Goal: Task Accomplishment & Management: Manage account settings

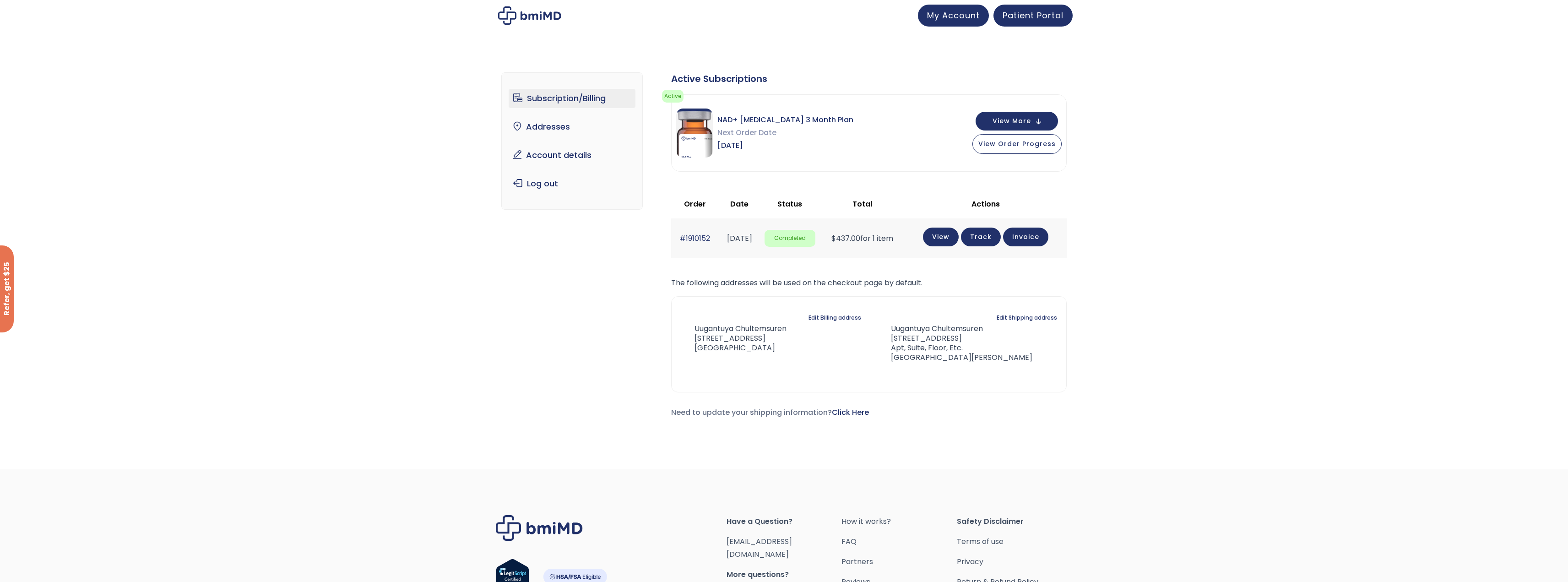
click at [585, 96] on link "Subscription/Billing" at bounding box center [571, 98] width 126 height 19
click at [1034, 120] on button "View More" at bounding box center [1016, 120] width 82 height 18
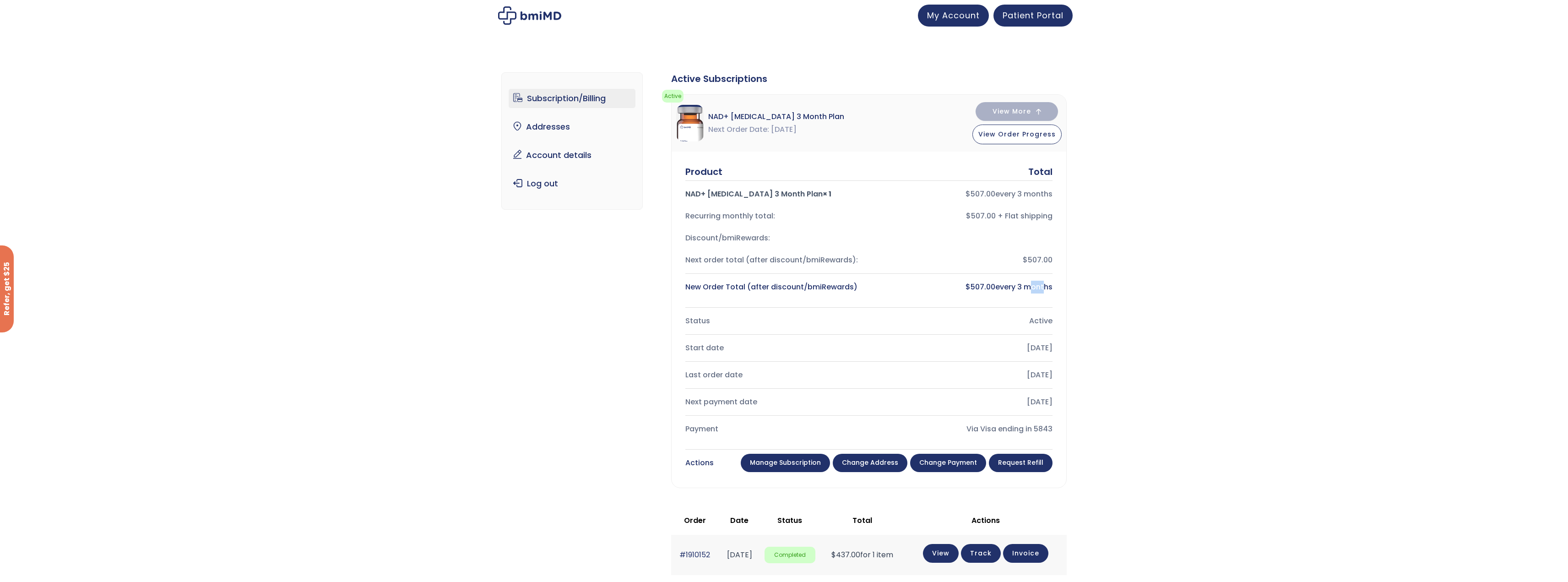
drag, startPoint x: 1024, startPoint y: 289, endPoint x: 1039, endPoint y: 293, distance: 15.5
click at [1039, 293] on div "$ 507.00 every 3 months" at bounding box center [964, 287] width 177 height 13
click at [1156, 332] on div "Subscription/Billing bmiRewards Addresses Account details Submit a Review Log o…" at bounding box center [784, 411] width 1568 height 714
click at [790, 465] on link "Manage Subscription" at bounding box center [785, 462] width 90 height 18
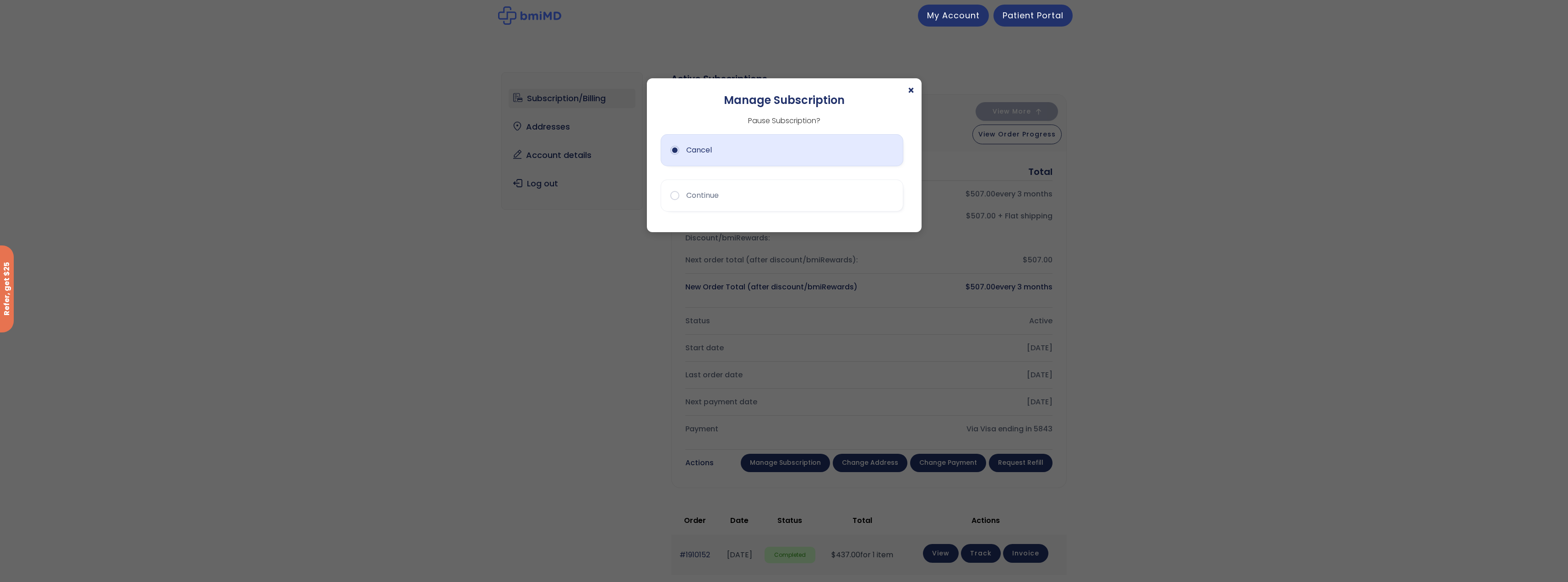
click at [669, 154] on button "Cancel" at bounding box center [782, 150] width 242 height 32
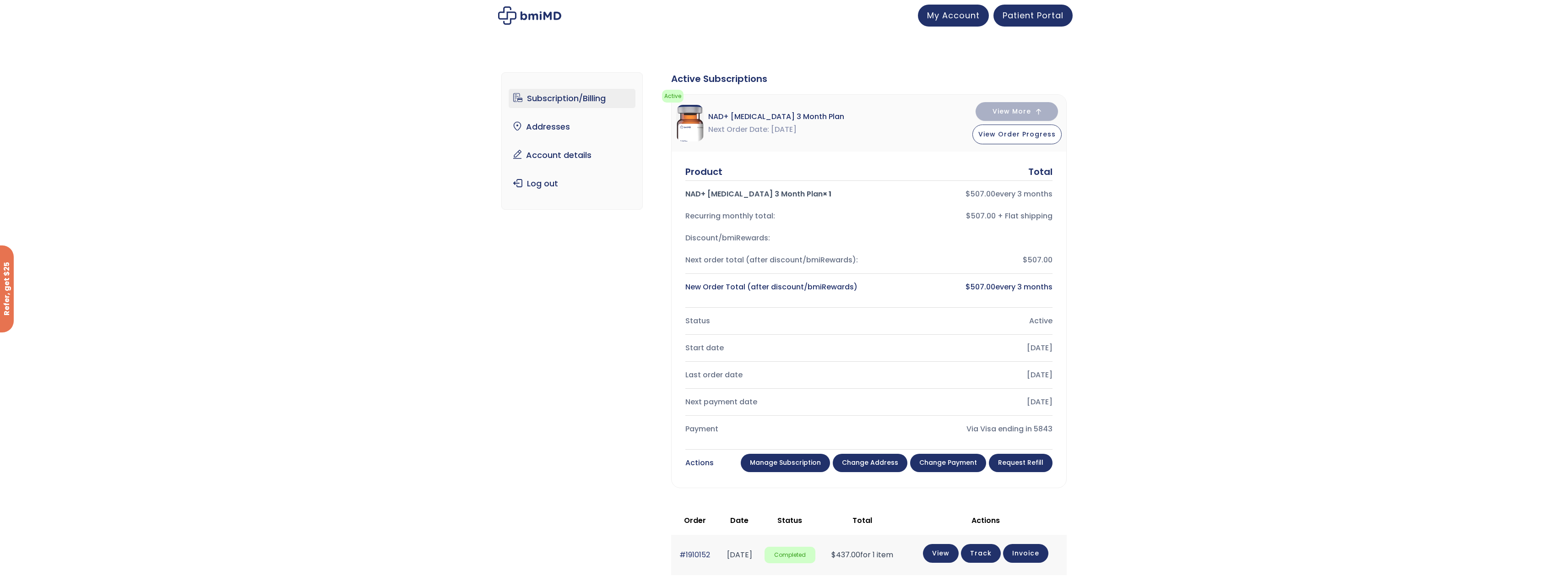
click at [776, 463] on link "Manage Subscription" at bounding box center [785, 462] width 90 height 18
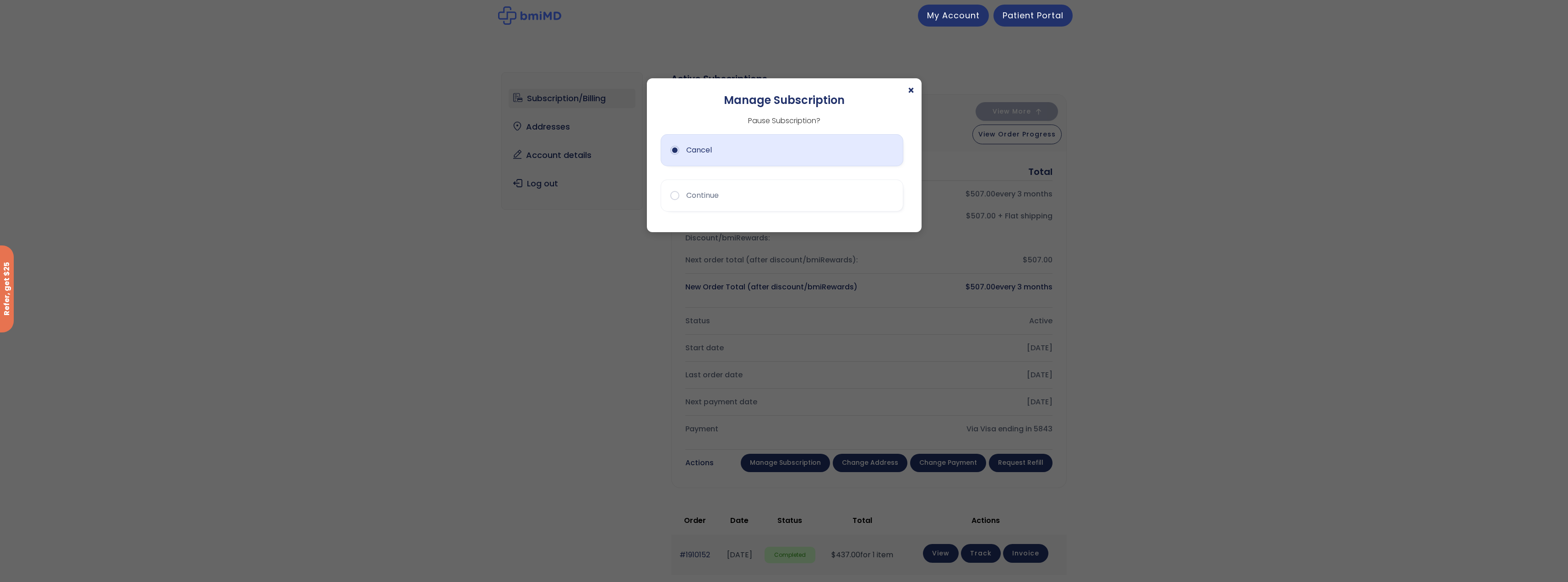
click at [674, 151] on button "Cancel" at bounding box center [782, 150] width 242 height 32
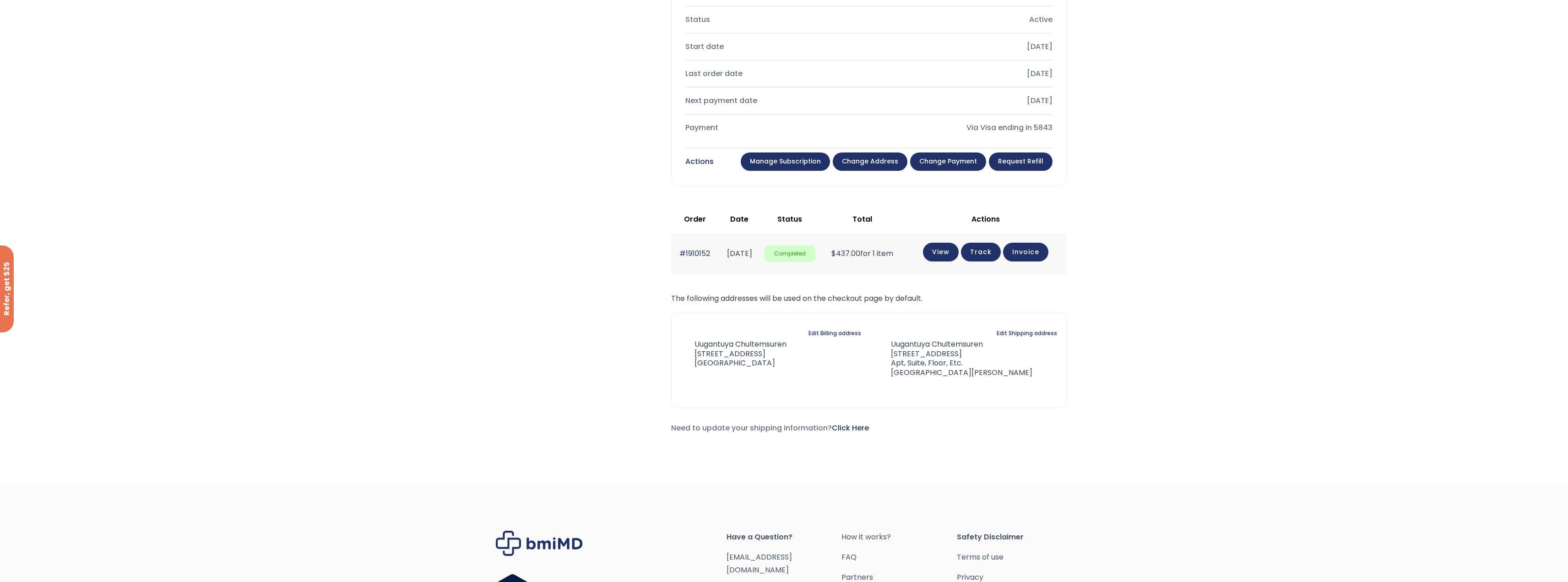
scroll to position [287, 0]
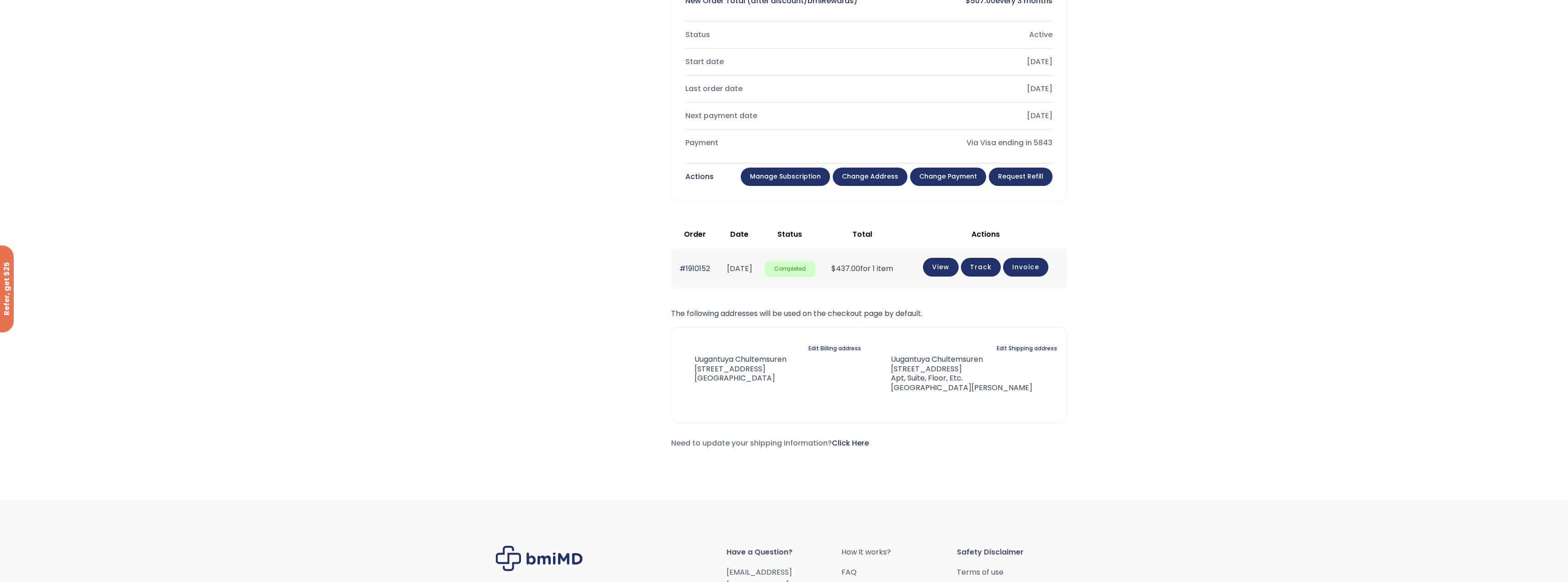
click at [783, 180] on link "Manage Subscription" at bounding box center [785, 177] width 90 height 18
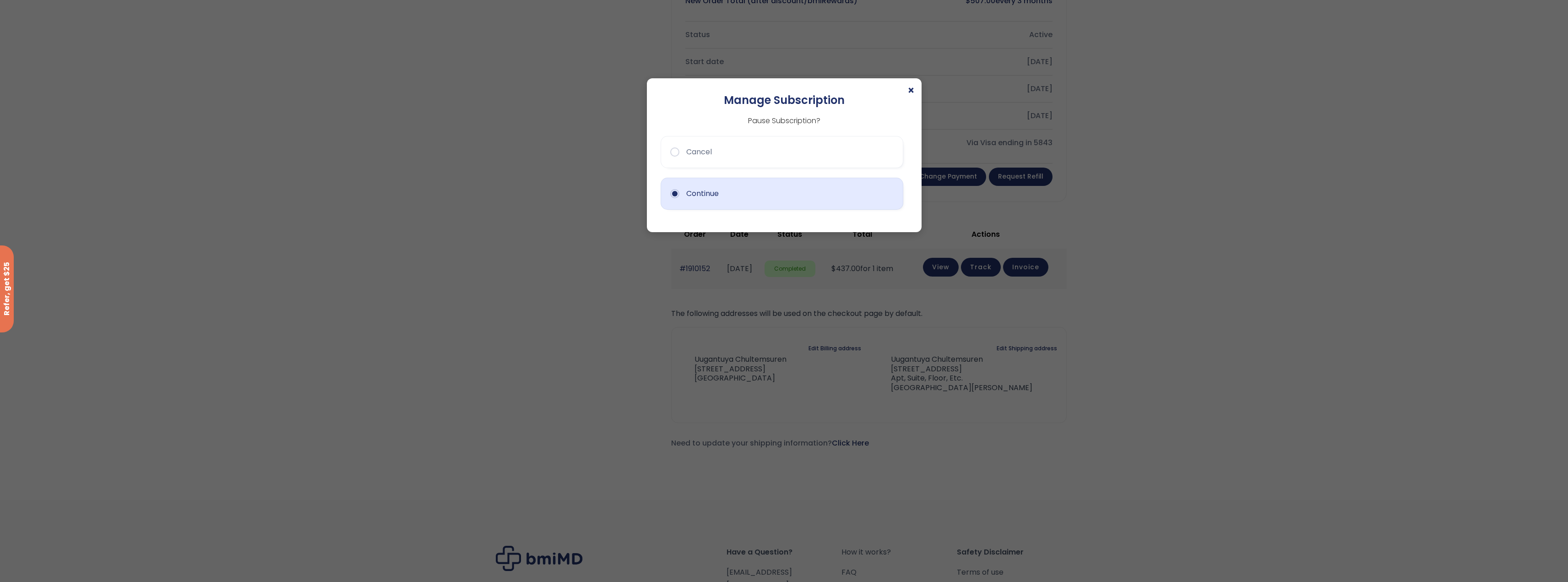
click at [741, 204] on button "Continue" at bounding box center [782, 193] width 242 height 32
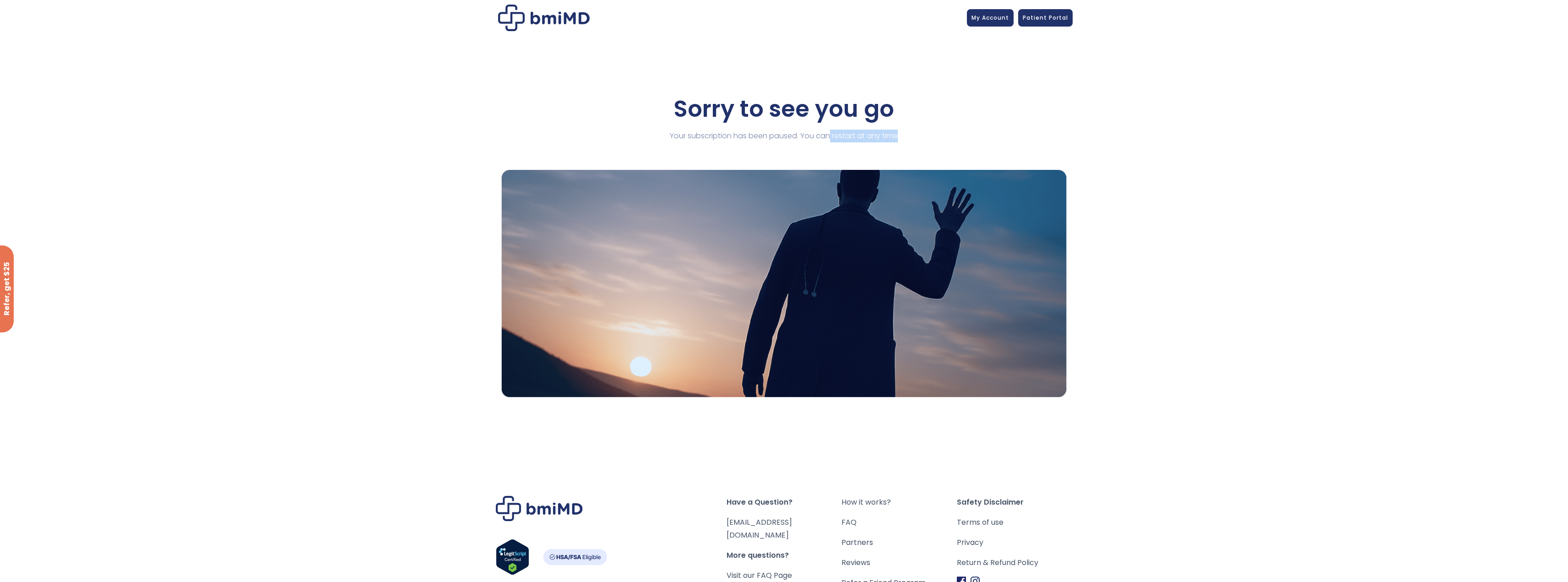
drag, startPoint x: 828, startPoint y: 137, endPoint x: 912, endPoint y: 139, distance: 84.0
click at [910, 139] on p "Your subscription has been paused. You can restart at any time" at bounding box center [784, 135] width 565 height 13
click at [989, 140] on p "Your subscription has been paused. You can restart at any time" at bounding box center [784, 135] width 565 height 13
click at [962, 89] on div "Sorry to see you go Your subscription has been paused. You can restart at any t…" at bounding box center [784, 246] width 565 height 394
click at [1034, 16] on span "Patient Portal" at bounding box center [1045, 16] width 45 height 8
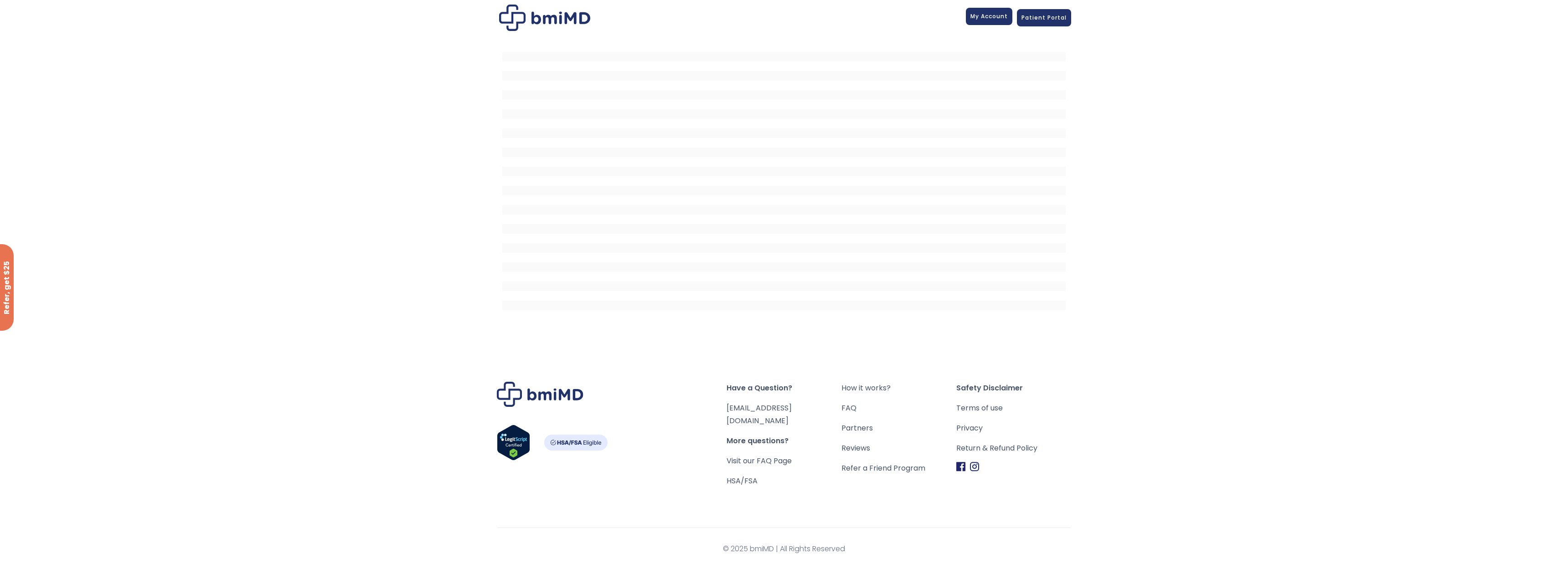
click at [986, 15] on span "My Account" at bounding box center [989, 16] width 37 height 8
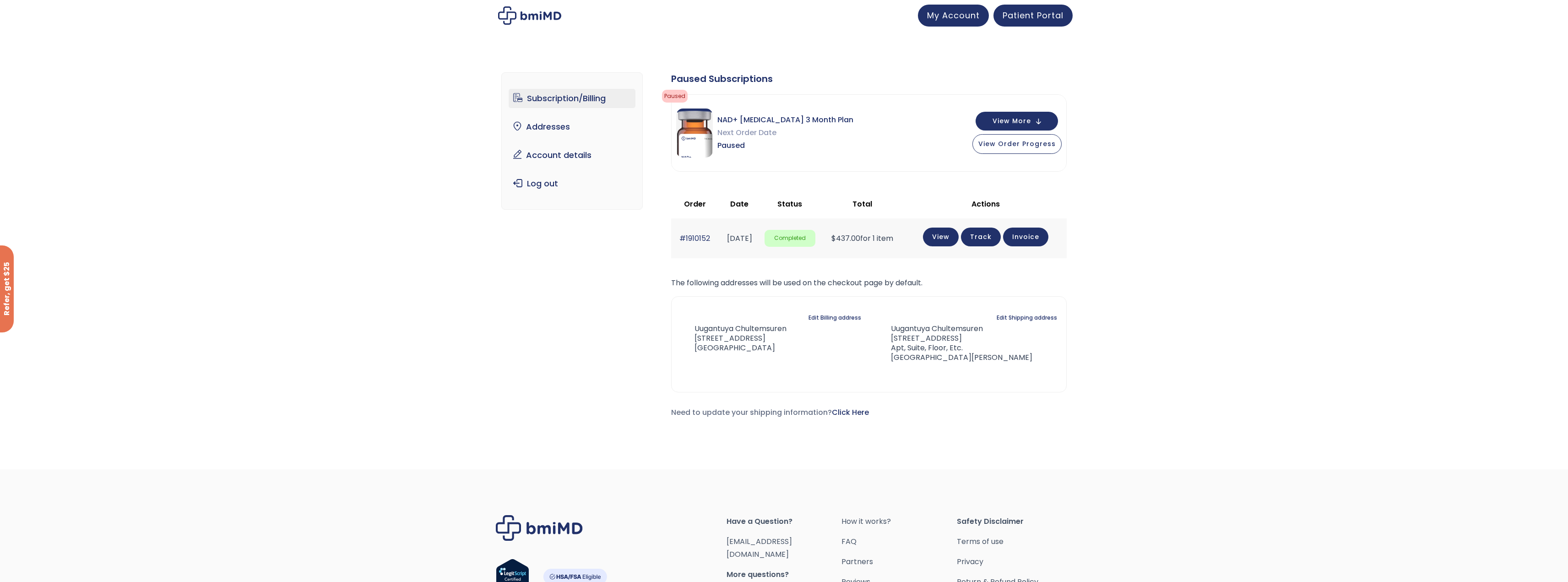
click at [1195, 314] on div "Subscription/Billing bmiRewards Addresses Account details Submit a Review Log o…" at bounding box center [784, 252] width 1568 height 397
click at [1120, 236] on div "Subscription/Billing bmiRewards Addresses Account details Submit a Review Log o…" at bounding box center [784, 252] width 1568 height 397
click at [1022, 144] on span "View Order Progress" at bounding box center [1017, 142] width 77 height 9
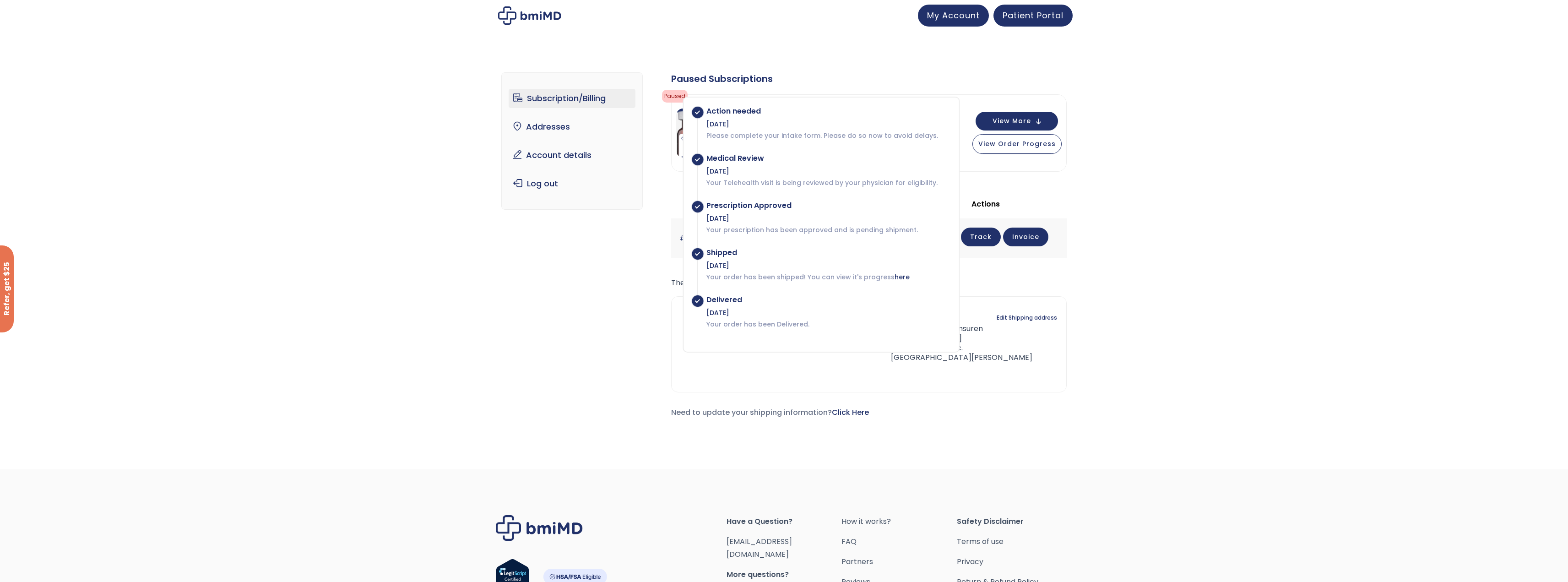
drag, startPoint x: 747, startPoint y: 208, endPoint x: 789, endPoint y: 212, distance: 42.2
click at [789, 212] on div "Prescription Approved [DATE] Your prescription has been approved and is pending…" at bounding box center [823, 217] width 252 height 34
click at [783, 231] on p "Your prescription has been approved and is pending shipment." at bounding box center [828, 229] width 243 height 9
click at [808, 285] on div "Action needed [DATE] Please complete your intake form. Please do so now to avoi…" at bounding box center [823, 218] width 252 height 222
click at [784, 322] on p "Your order has been Delivered." at bounding box center [828, 323] width 243 height 9
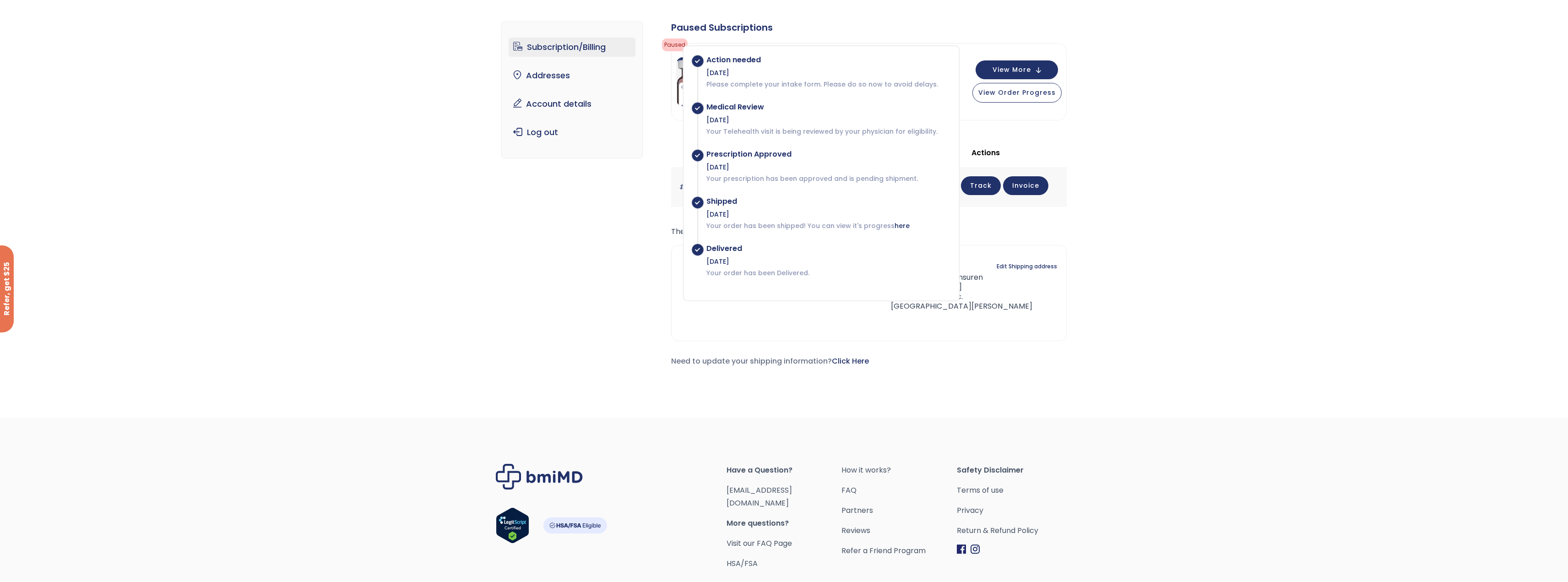
scroll to position [107, 0]
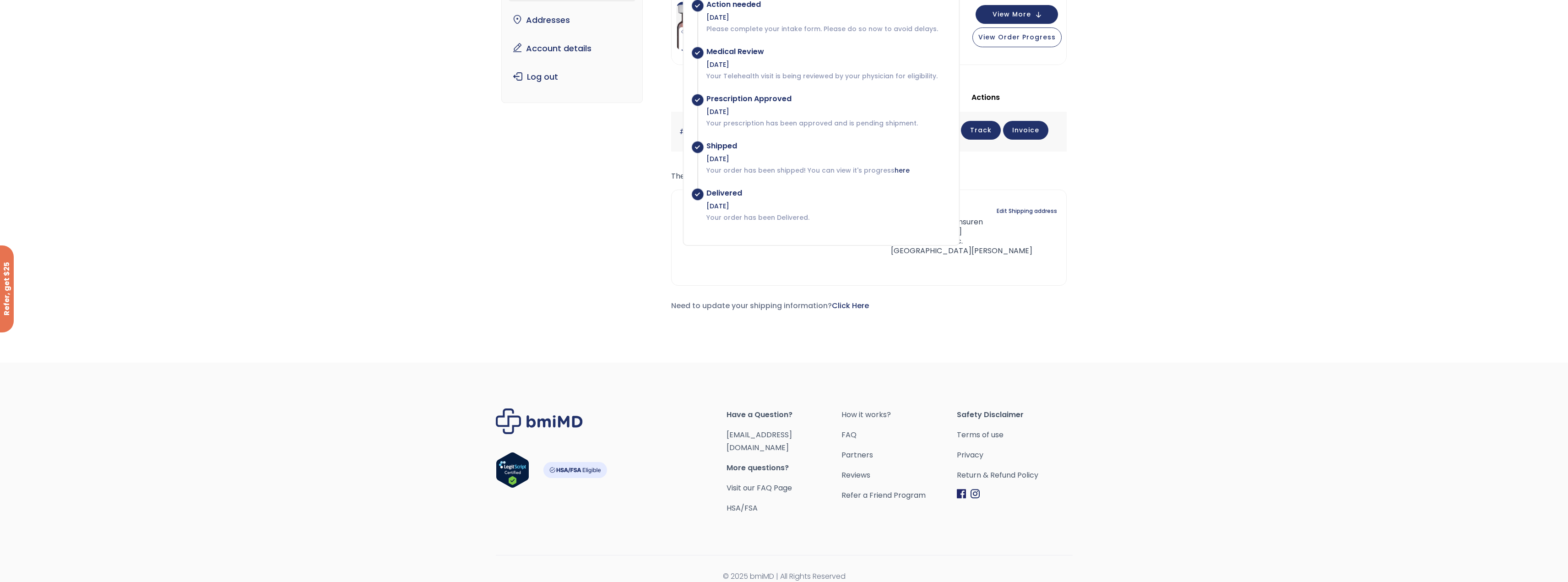
click at [1125, 361] on div "Subscription/Billing bmiRewards Addresses Account details Submit a Review Log o…" at bounding box center [784, 154] width 1568 height 415
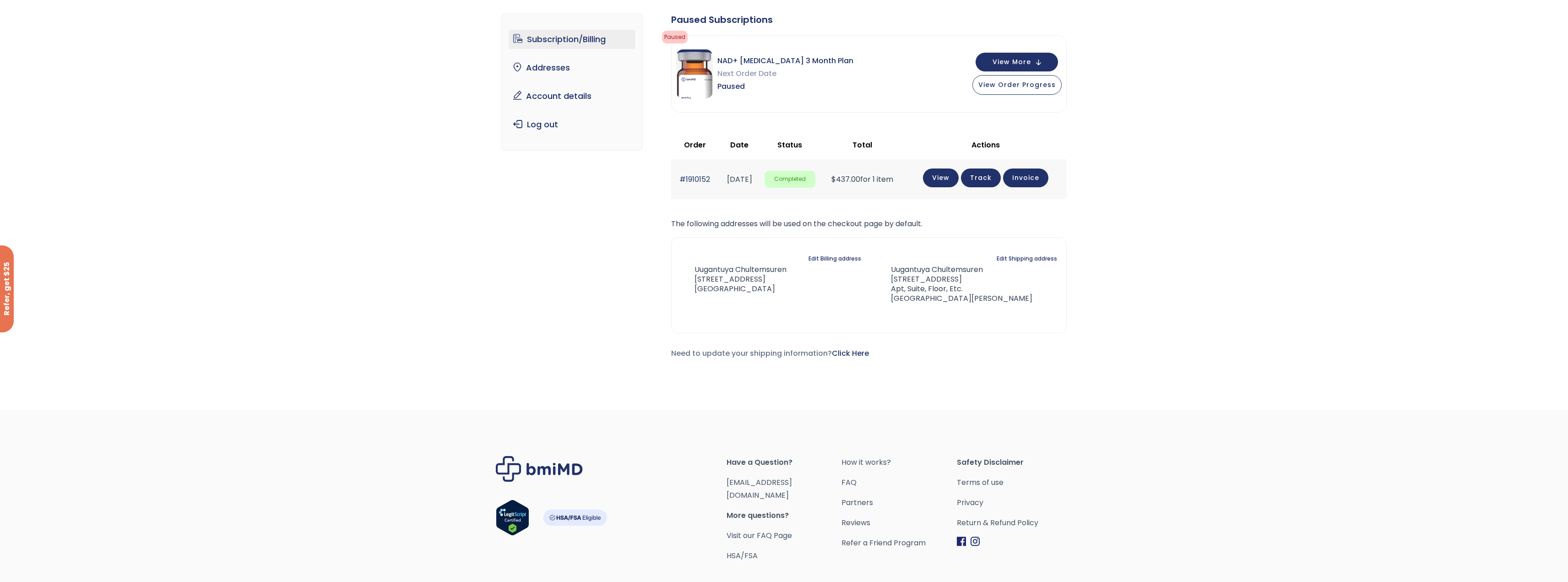
scroll to position [0, 0]
